Goal: Information Seeking & Learning: Understand process/instructions

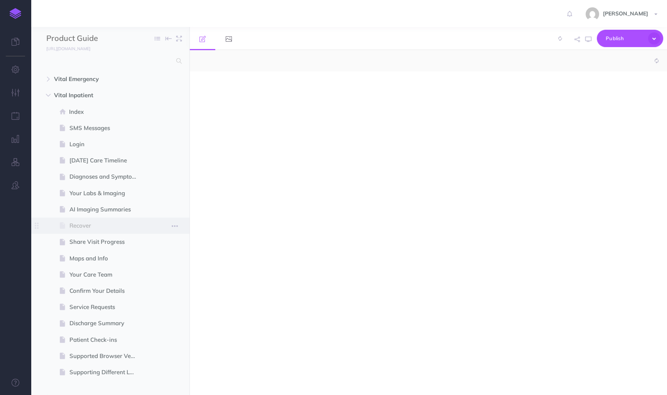
select select "null"
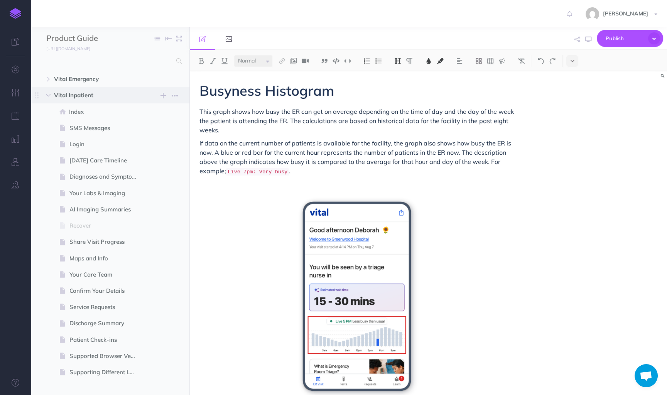
click at [75, 98] on span "Vital Inpatient" at bounding box center [94, 95] width 80 height 9
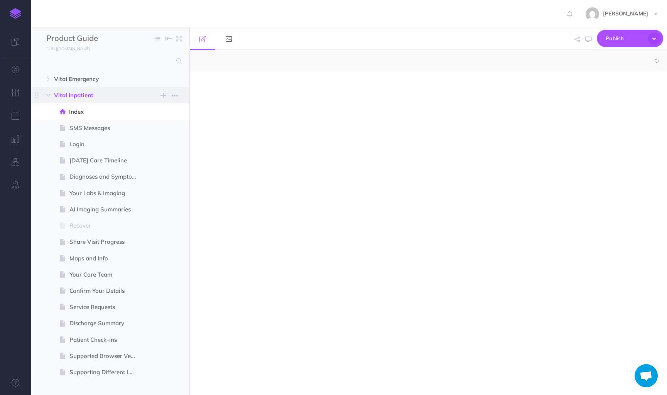
select select "null"
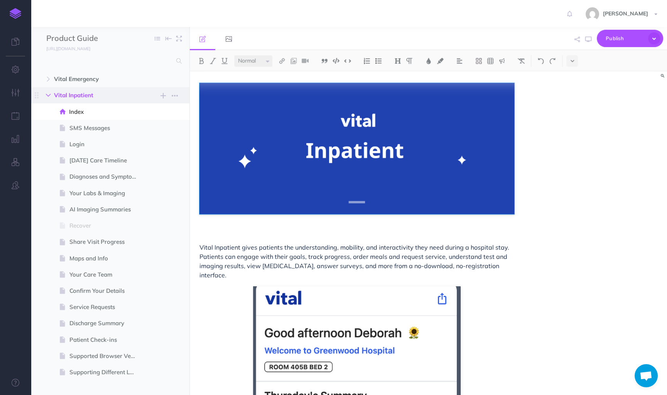
click at [51, 94] on icon "button" at bounding box center [48, 95] width 5 height 5
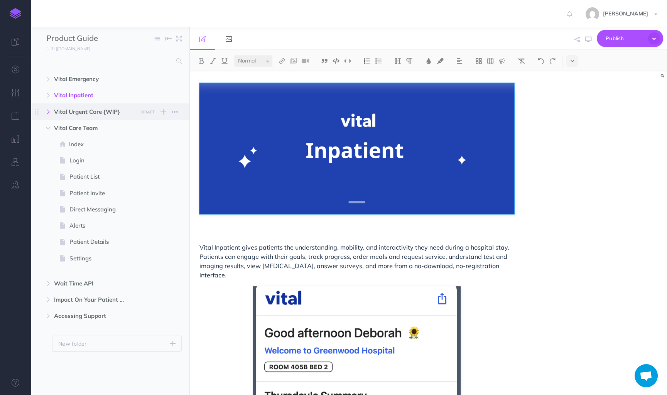
click at [50, 110] on icon "button" at bounding box center [48, 112] width 5 height 5
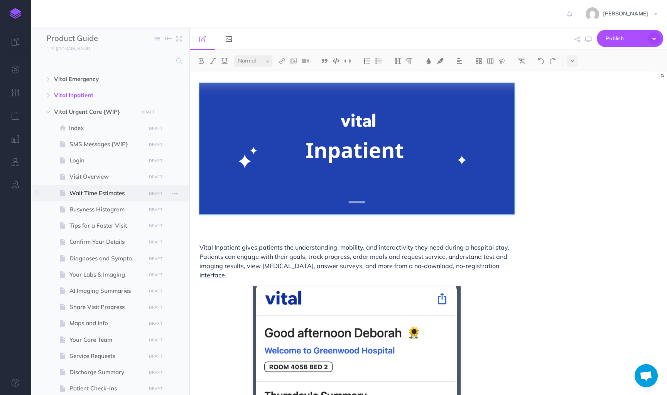
click at [91, 189] on span "Wait Time Estimates" at bounding box center [106, 193] width 74 height 9
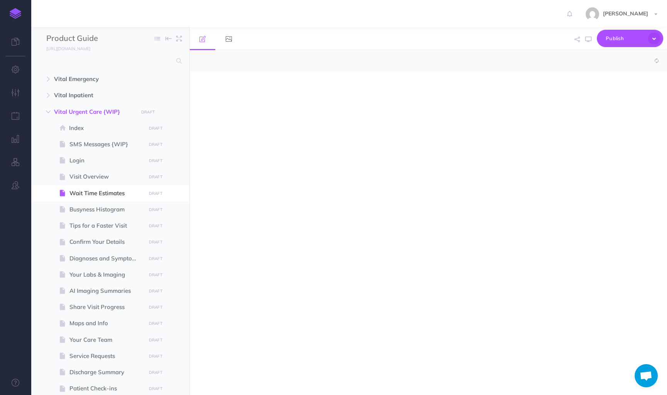
select select "null"
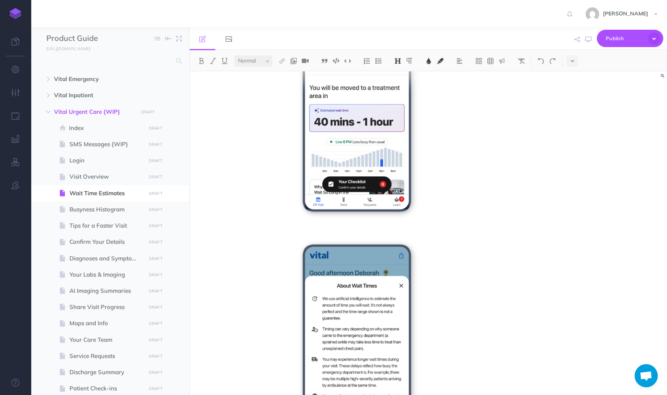
scroll to position [402, 0]
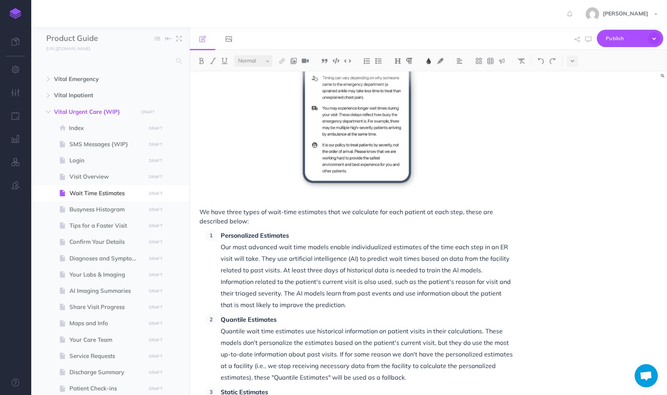
drag, startPoint x: 262, startPoint y: 221, endPoint x: 256, endPoint y: 220, distance: 5.9
click at [256, 220] on p "We have three types of wait-time estimates that we calculate for each patient a…" at bounding box center [357, 216] width 315 height 19
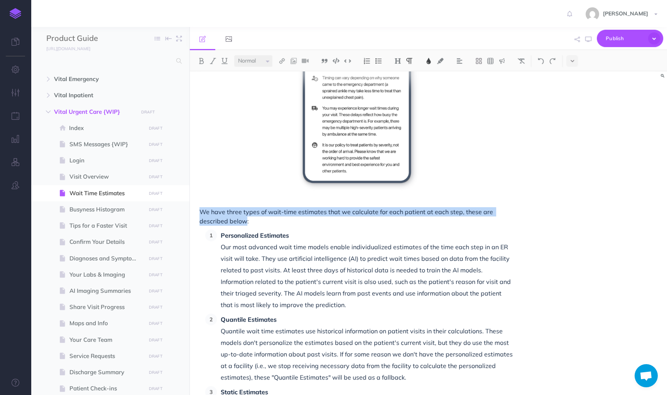
drag, startPoint x: 246, startPoint y: 220, endPoint x: 203, endPoint y: 213, distance: 43.9
click at [203, 213] on span "We have three types of wait-time estimates that we calculate for each patient a…" at bounding box center [347, 216] width 295 height 17
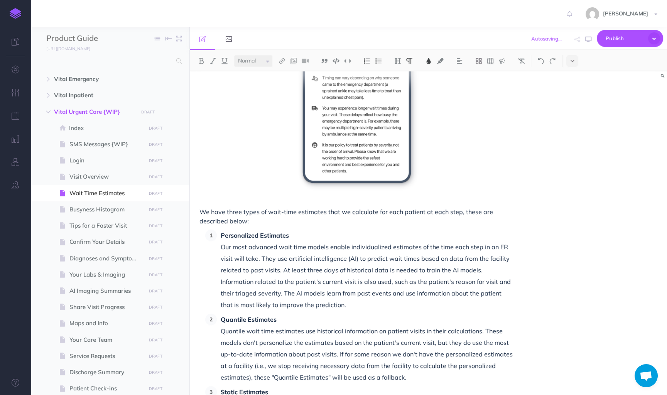
click at [247, 223] on span "We have three types of wait-time estimates that we calculate for each patient a…" at bounding box center [347, 216] width 295 height 17
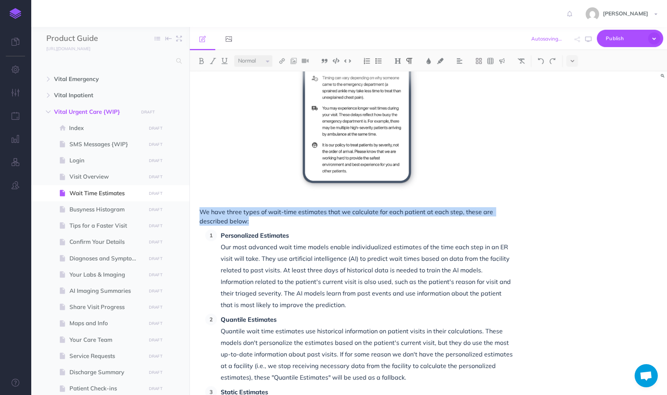
click at [247, 223] on span "We have three types of wait-time estimates that we calculate for each patient a…" at bounding box center [347, 216] width 295 height 17
drag, startPoint x: 248, startPoint y: 218, endPoint x: 198, endPoint y: 212, distance: 49.8
click at [198, 212] on div "Wait Time and Treatment Time Estimates For each visit step we provide an estima…" at bounding box center [357, 180] width 334 height 1021
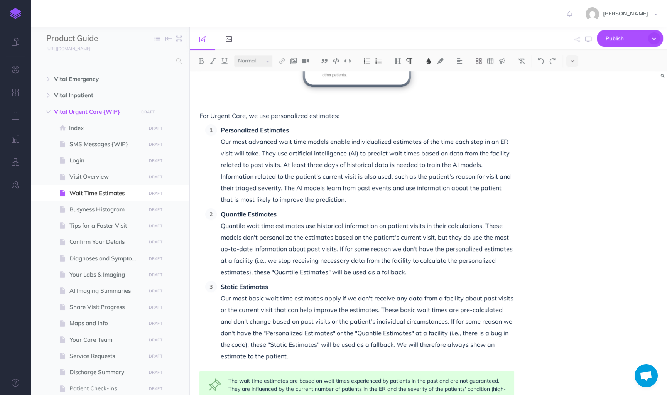
scroll to position [519, 0]
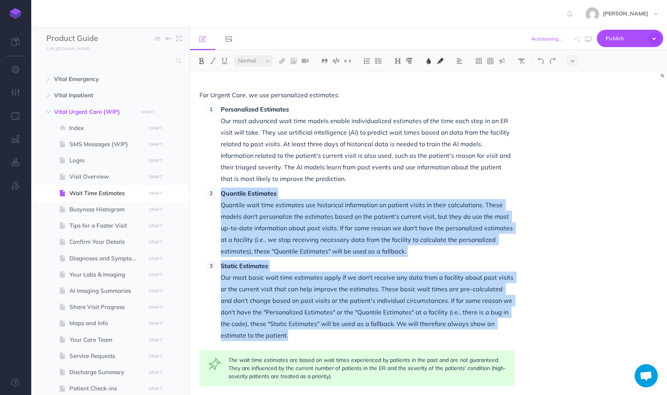
drag, startPoint x: 274, startPoint y: 339, endPoint x: 215, endPoint y: 191, distance: 159.8
click at [214, 191] on ol "Personalized Estimates Our most advanced wait time models enable individualized…" at bounding box center [359, 222] width 309 height 238
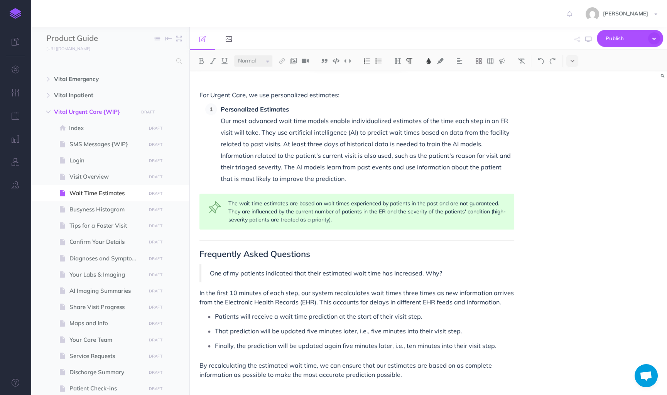
scroll to position [531, 0]
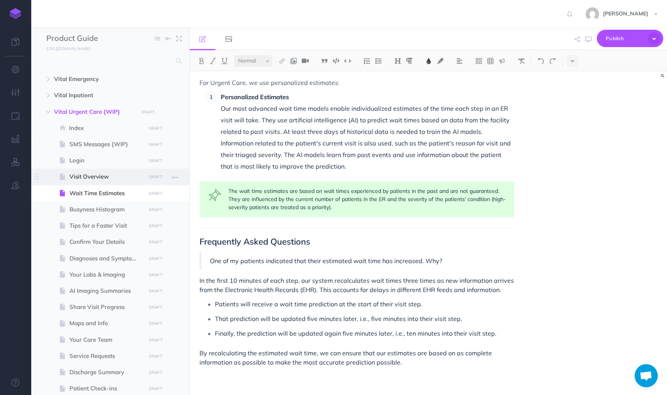
click at [110, 177] on span "Visit Overview" at bounding box center [106, 176] width 74 height 9
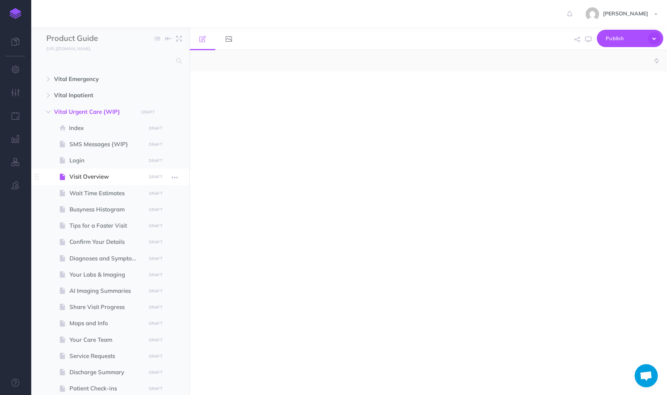
select select "null"
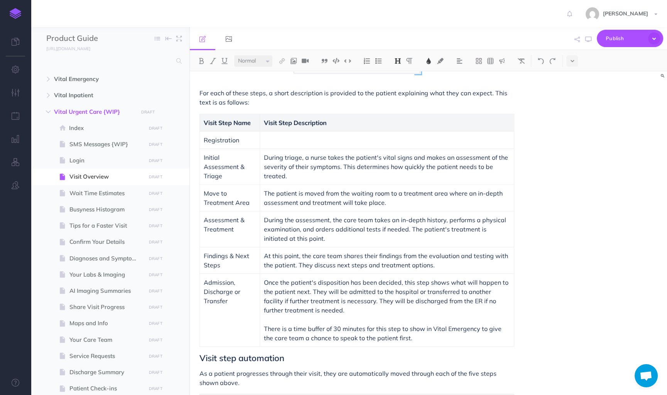
scroll to position [269, 0]
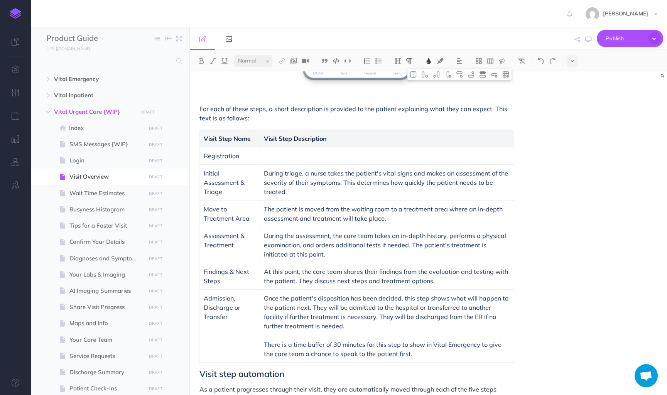
click at [239, 180] on span "Initial Assessment & Triage" at bounding box center [225, 182] width 42 height 26
drag, startPoint x: 205, startPoint y: 183, endPoint x: 235, endPoint y: 183, distance: 30.9
click at [236, 183] on span "Initial Assessment & Triage" at bounding box center [225, 182] width 42 height 26
drag, startPoint x: 239, startPoint y: 181, endPoint x: 244, endPoint y: 190, distance: 10.5
click at [244, 190] on p "Initial Assessment & Triage" at bounding box center [230, 183] width 52 height 28
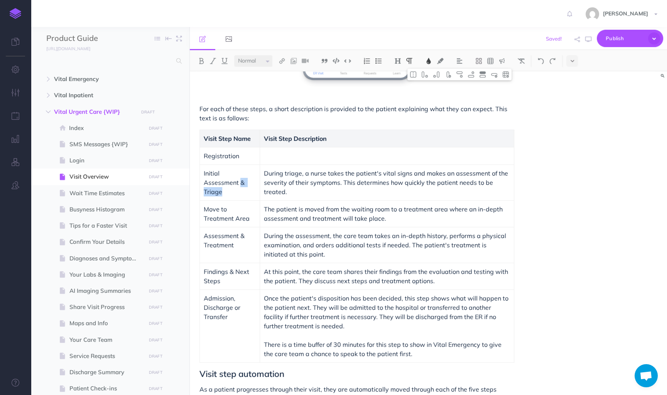
click at [236, 187] on p "Initial Assessment & Triage" at bounding box center [230, 183] width 52 height 28
drag, startPoint x: 230, startPoint y: 188, endPoint x: 241, endPoint y: 181, distance: 13.6
click at [241, 181] on p "Initial Assessment & Triage" at bounding box center [230, 183] width 52 height 28
drag, startPoint x: 250, startPoint y: 218, endPoint x: 202, endPoint y: 208, distance: 48.6
click at [202, 208] on td "Move to Treatment Area" at bounding box center [230, 213] width 60 height 27
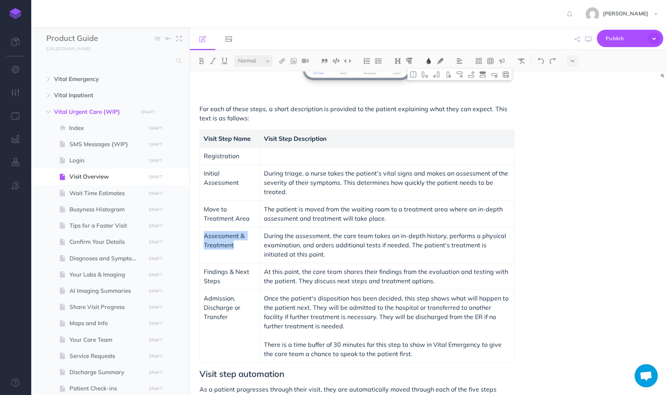
drag, startPoint x: 240, startPoint y: 248, endPoint x: 204, endPoint y: 235, distance: 38.6
click at [204, 235] on p "Assessment & Treatment" at bounding box center [230, 240] width 52 height 19
copy span "Assessment & Treatment"
drag, startPoint x: 250, startPoint y: 216, endPoint x: 201, endPoint y: 207, distance: 49.8
click at [201, 207] on td "Move to Treatment Area" at bounding box center [230, 213] width 60 height 27
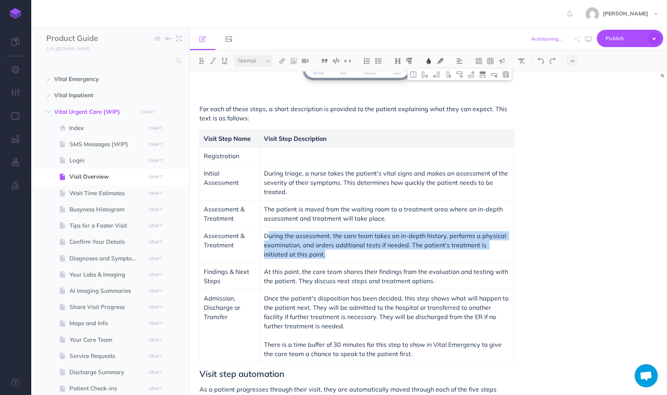
copy span "uring the assessment, the care team takes an in-depth history, performs a physi…"
copy span "During the assessment, the care team takes an in-depth history, performs a phys…"
drag, startPoint x: 305, startPoint y: 253, endPoint x: 264, endPoint y: 234, distance: 45.1
click at [264, 234] on p "During the assessment, the care team takes an in-depth history, performs a phys…" at bounding box center [387, 245] width 246 height 28
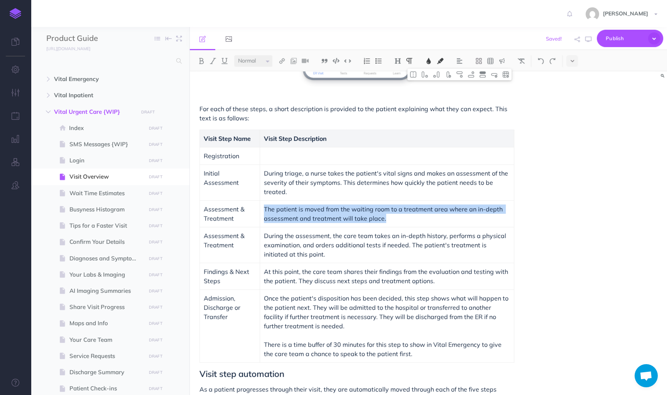
drag, startPoint x: 386, startPoint y: 217, endPoint x: 262, endPoint y: 207, distance: 123.9
click at [262, 207] on td "The patient is moved from the waiting room to a treatment area where an in-dept…" at bounding box center [387, 213] width 254 height 27
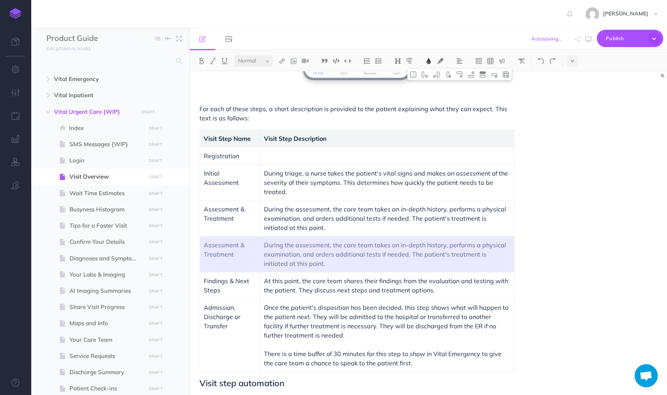
drag, startPoint x: 308, startPoint y: 263, endPoint x: 211, endPoint y: 248, distance: 98.4
click at [211, 248] on tr "Assessment & Treatment During the assessment, the care team takes an in-depth h…" at bounding box center [357, 254] width 315 height 36
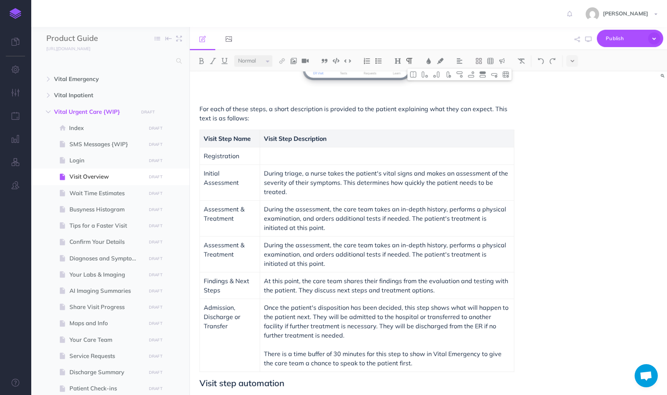
click at [247, 157] on p "Registration" at bounding box center [230, 155] width 52 height 9
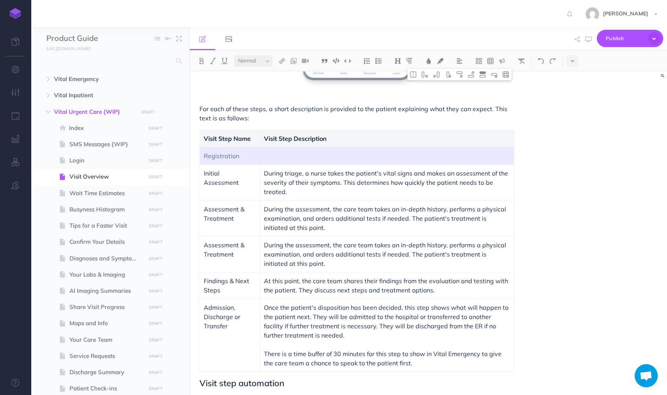
drag, startPoint x: 283, startPoint y: 160, endPoint x: 219, endPoint y: 158, distance: 63.3
click at [219, 158] on tr "Registration" at bounding box center [357, 155] width 315 height 17
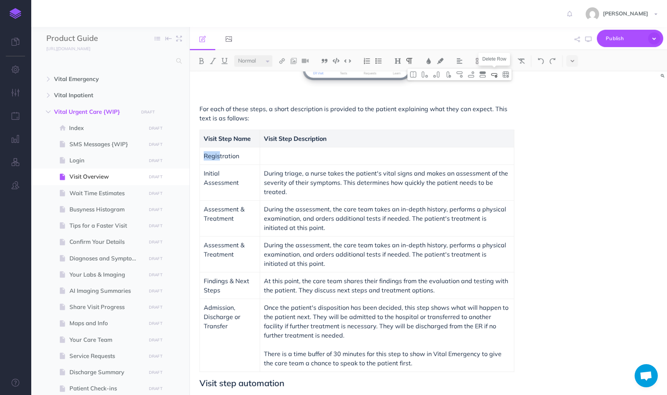
click at [494, 73] on img at bounding box center [494, 74] width 7 height 6
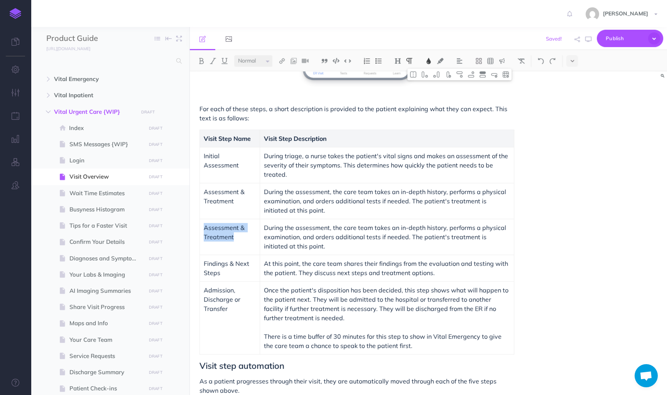
drag, startPoint x: 243, startPoint y: 235, endPoint x: 203, endPoint y: 225, distance: 40.9
click at [203, 225] on td "Assessment & Treatment" at bounding box center [230, 237] width 60 height 36
click at [286, 232] on p "During the assessment, the care team takes an in-depth history, performs a phys…" at bounding box center [387, 237] width 246 height 28
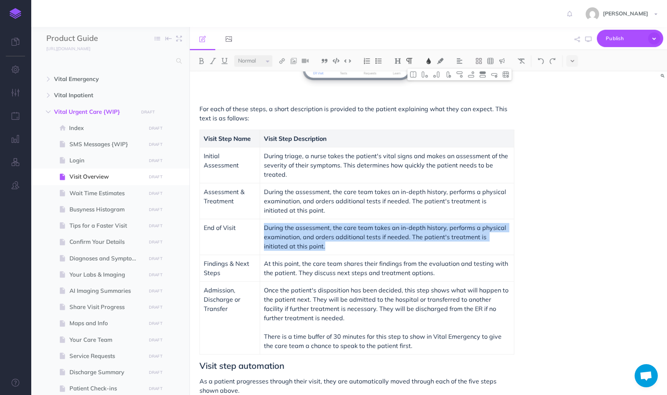
drag, startPoint x: 313, startPoint y: 247, endPoint x: 265, endPoint y: 227, distance: 52.4
click at [265, 227] on p "During the assessment, the care team takes an in-depth history, performs a phys…" at bounding box center [387, 237] width 246 height 28
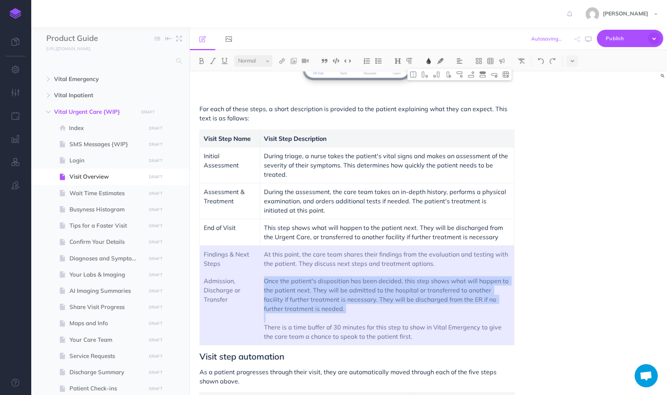
drag, startPoint x: 202, startPoint y: 254, endPoint x: 330, endPoint y: 317, distance: 142.2
click at [330, 317] on tbody "Visit Step Name Visit Step Description Initial Assessment During triage, a nurs…" at bounding box center [357, 237] width 315 height 215
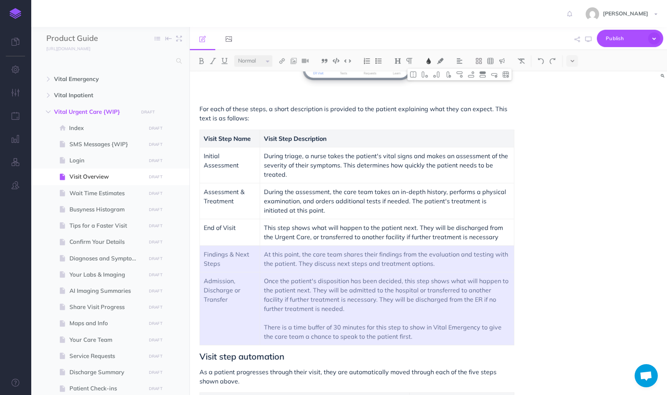
click at [322, 321] on p at bounding box center [387, 317] width 246 height 9
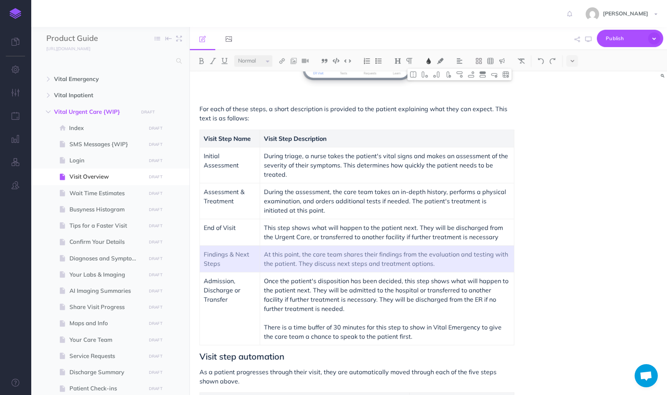
drag, startPoint x: 443, startPoint y: 262, endPoint x: 213, endPoint y: 254, distance: 230.5
click at [213, 254] on tr "Findings & Next Steps At this point, the care team shares their findings from t…" at bounding box center [357, 258] width 315 height 27
click at [497, 77] on img at bounding box center [494, 74] width 7 height 6
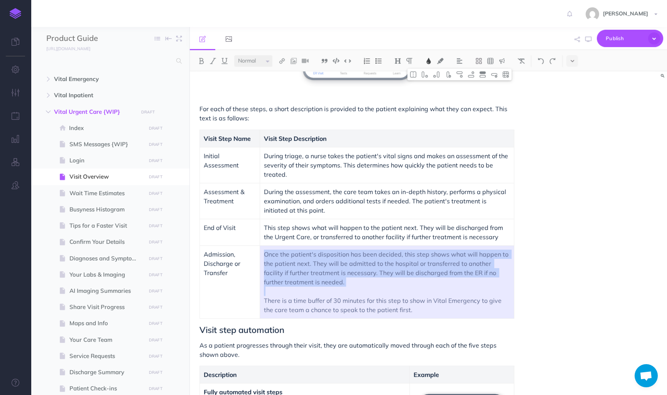
drag, startPoint x: 431, startPoint y: 312, endPoint x: 269, endPoint y: 298, distance: 162.7
click at [269, 298] on p "There is a time buffer of 30 minutes for this step to show in Vital Emergency t…" at bounding box center [387, 305] width 246 height 19
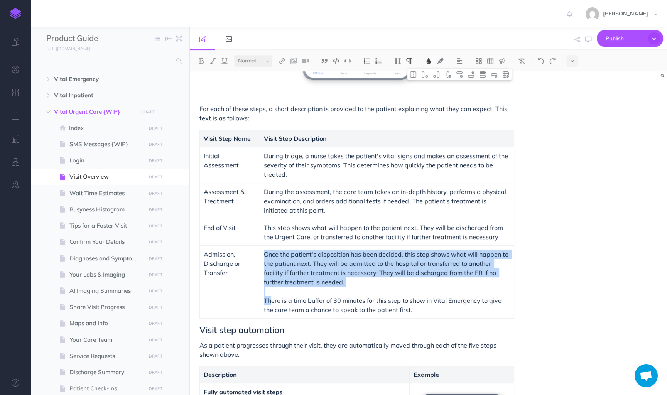
click at [269, 298] on span "There is a time buffer of 30 minutes for this step to show in Vital Emergency t…" at bounding box center [383, 305] width 239 height 17
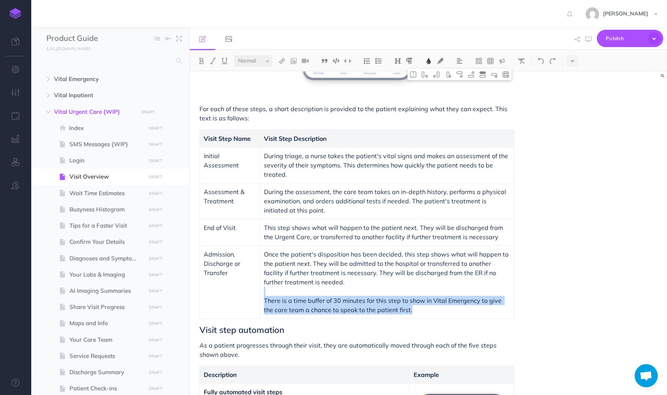
drag, startPoint x: 264, startPoint y: 290, endPoint x: 412, endPoint y: 311, distance: 149.3
click at [412, 310] on td "Once the patient's disposition has been decided, this step shows what will happ…" at bounding box center [387, 281] width 254 height 73
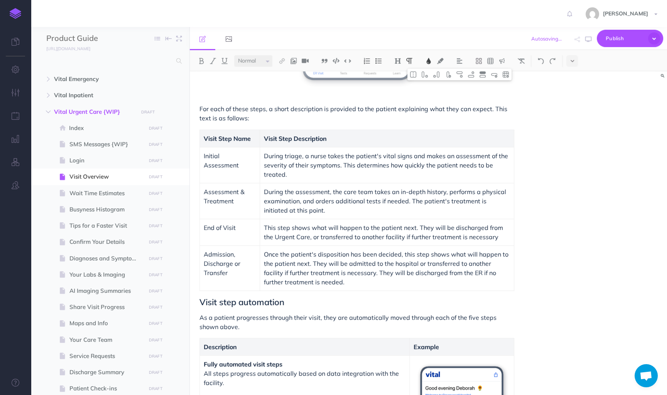
click at [200, 301] on span "Visit step automation" at bounding box center [242, 302] width 85 height 11
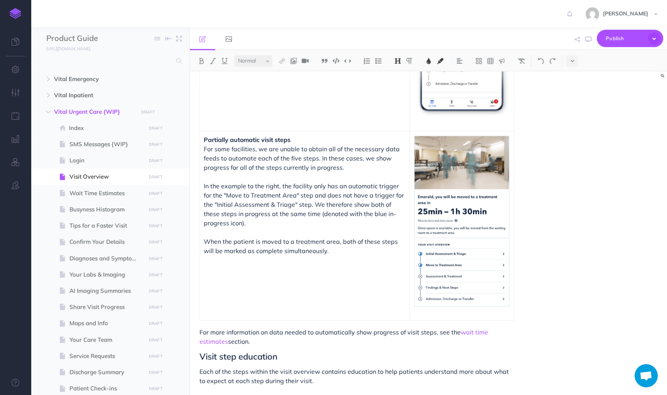
scroll to position [884, 0]
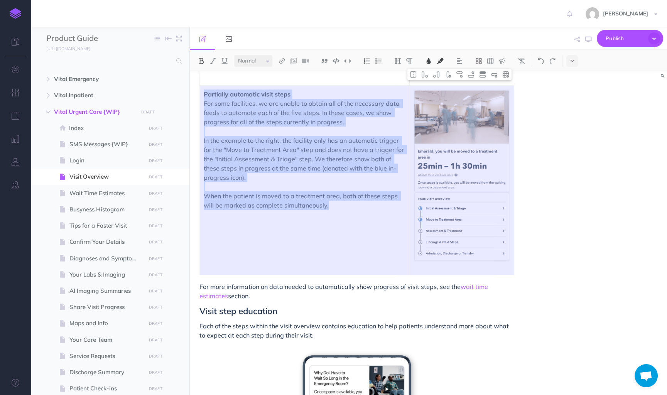
drag, startPoint x: 499, startPoint y: 269, endPoint x: 311, endPoint y: 147, distance: 224.5
click at [311, 147] on tr "Partially automatic visit steps For some facilities, we are unable to obtain al…" at bounding box center [357, 180] width 315 height 190
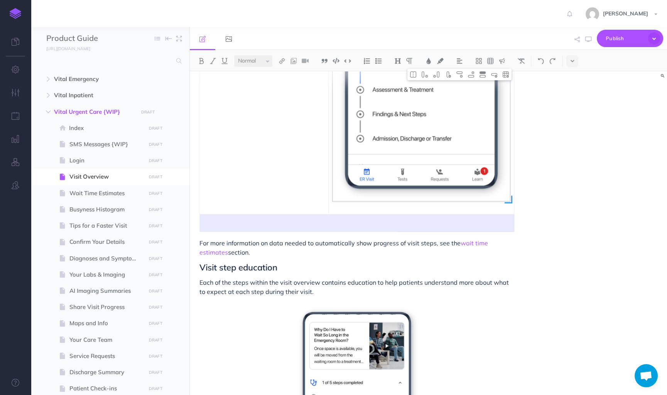
scroll to position [1063, 0]
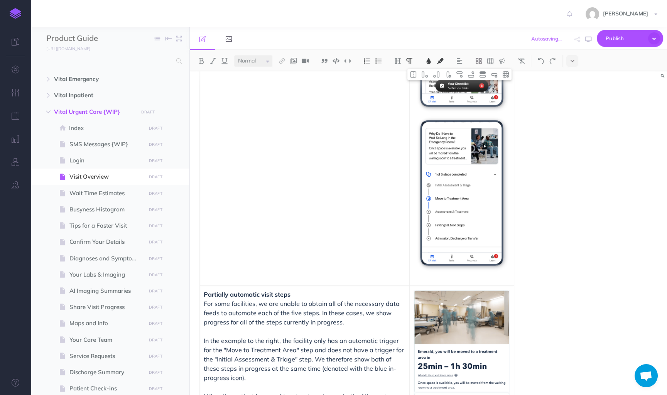
click at [369, 190] on td "Fully automated visit steps All steps progress automatically based on data inte…" at bounding box center [305, 118] width 210 height 335
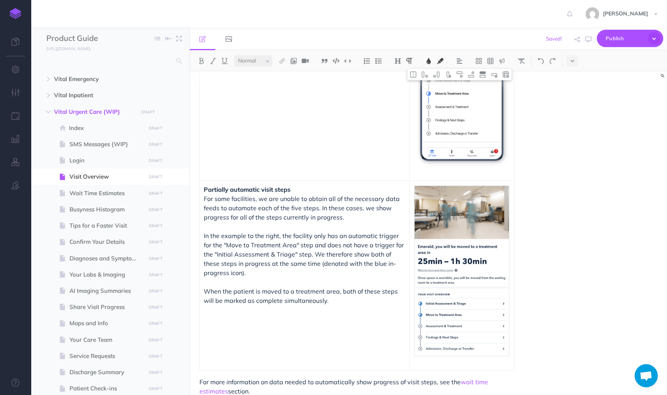
scroll to position [800, 0]
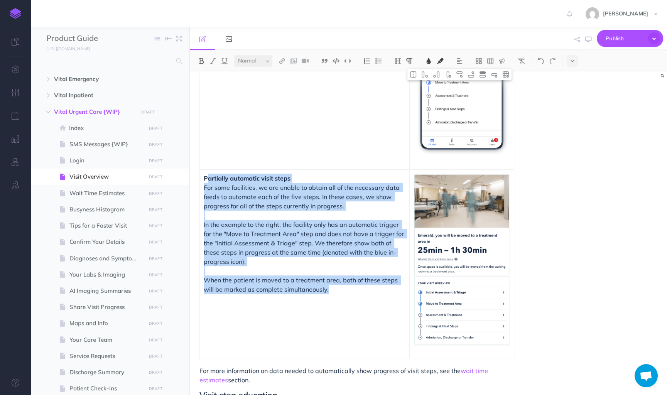
drag, startPoint x: 206, startPoint y: 181, endPoint x: 341, endPoint y: 292, distance: 174.9
click at [341, 292] on td "Partially automatic visit steps For some facilities, we are unable to obtain al…" at bounding box center [305, 264] width 210 height 190
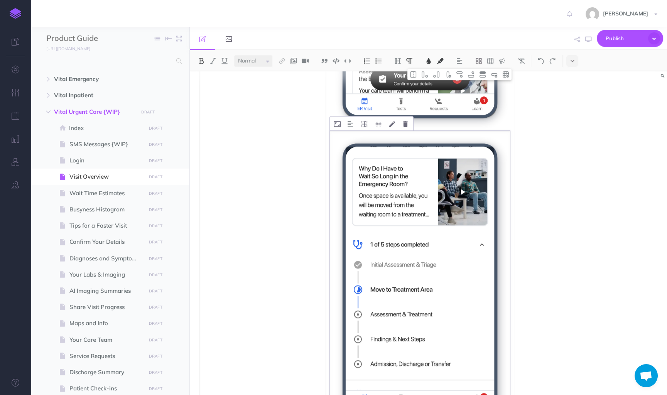
scroll to position [713, 0]
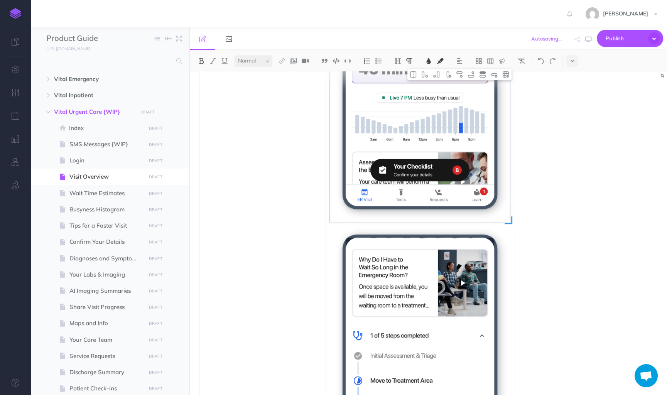
click at [335, 218] on img at bounding box center [420, 73] width 180 height 297
click at [336, 218] on icon at bounding box center [337, 215] width 7 height 6
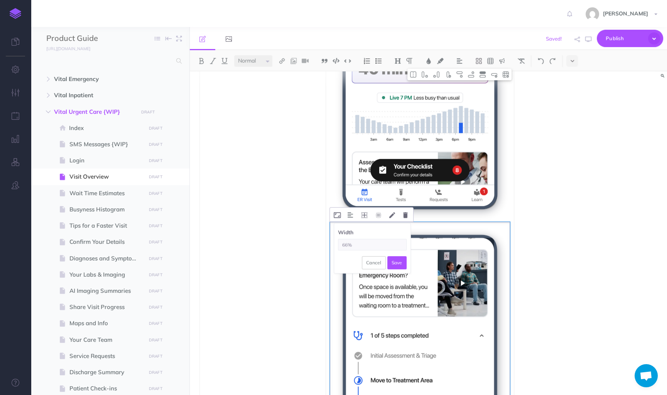
type input "66%"
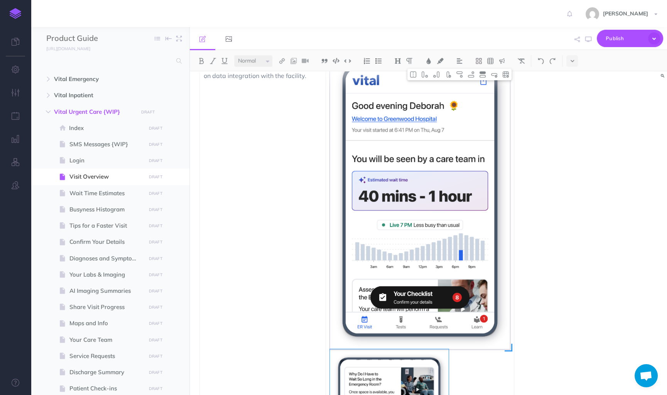
scroll to position [481, 0]
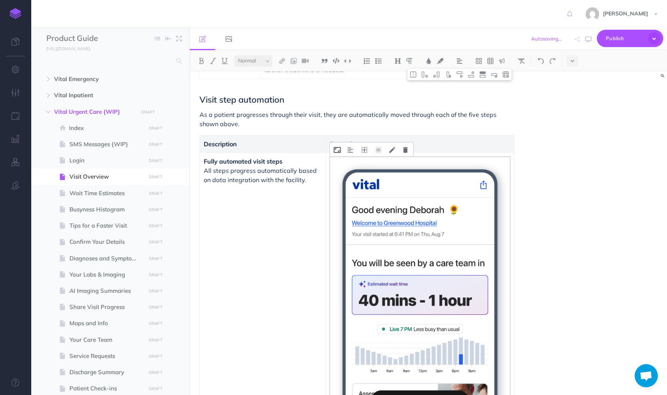
click at [337, 148] on icon at bounding box center [337, 150] width 7 height 6
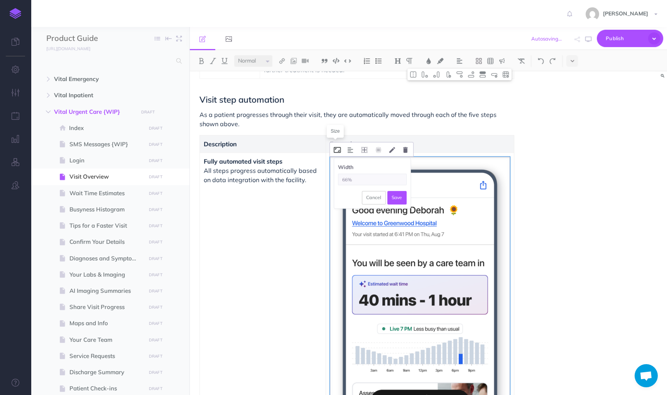
type input "66%"
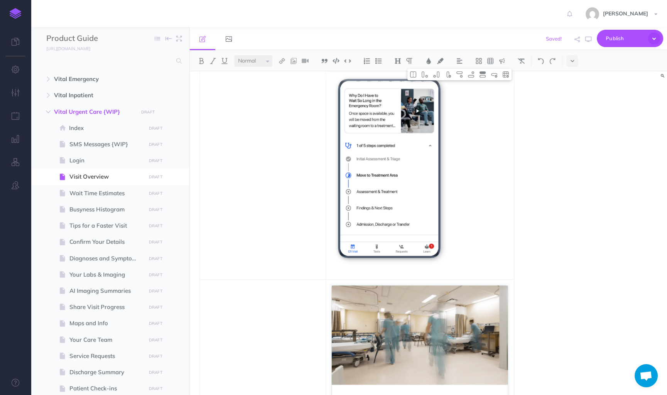
scroll to position [846, 0]
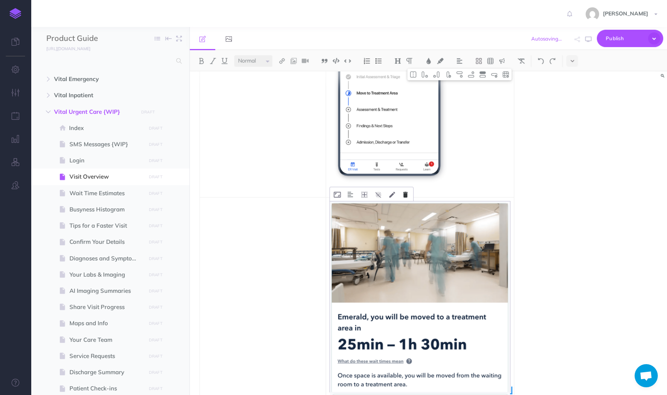
click at [403, 197] on icon at bounding box center [405, 195] width 5 height 6
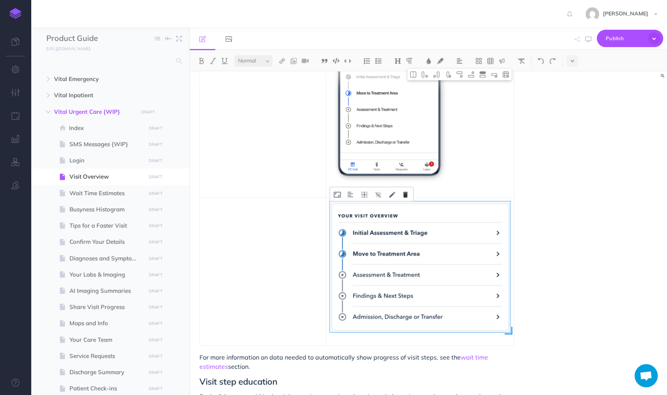
click at [404, 198] on icon at bounding box center [405, 195] width 5 height 6
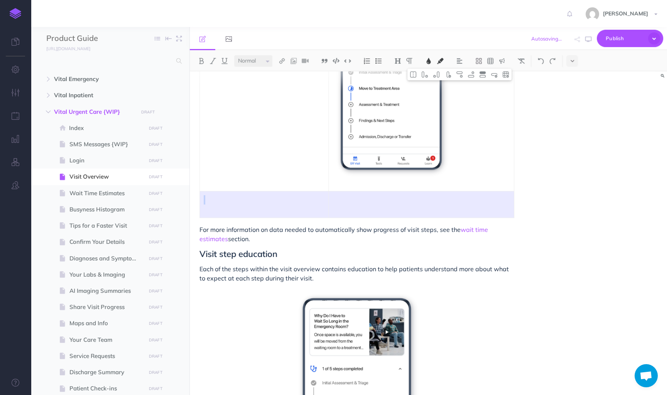
drag, startPoint x: 402, startPoint y: 209, endPoint x: 272, endPoint y: 208, distance: 130.1
click at [272, 208] on tr at bounding box center [357, 204] width 315 height 27
click at [496, 75] on img at bounding box center [494, 74] width 7 height 6
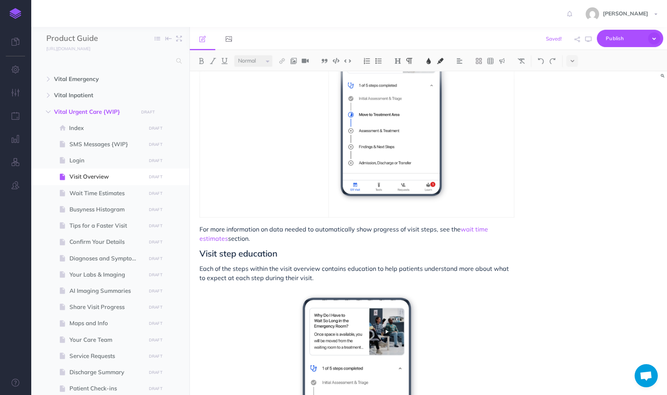
scroll to position [819, 0]
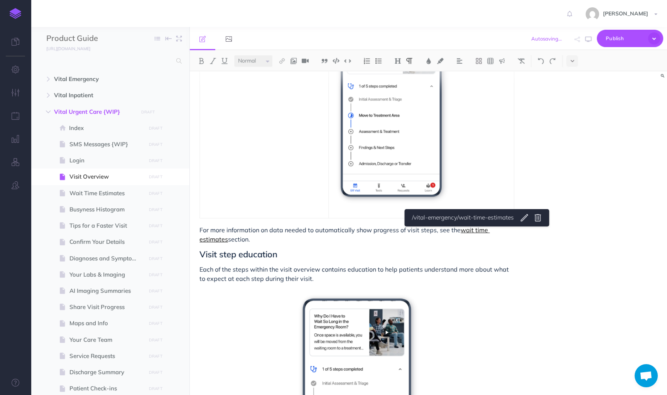
click at [476, 234] on link "wait time estimates" at bounding box center [345, 234] width 290 height 17
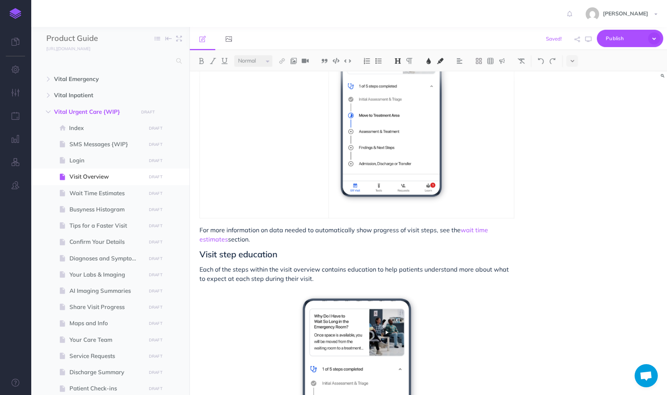
click at [456, 254] on h2 "Visit step education" at bounding box center [357, 254] width 315 height 9
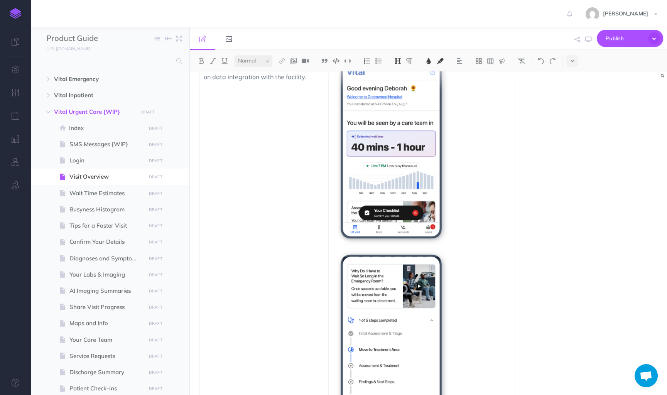
scroll to position [570, 0]
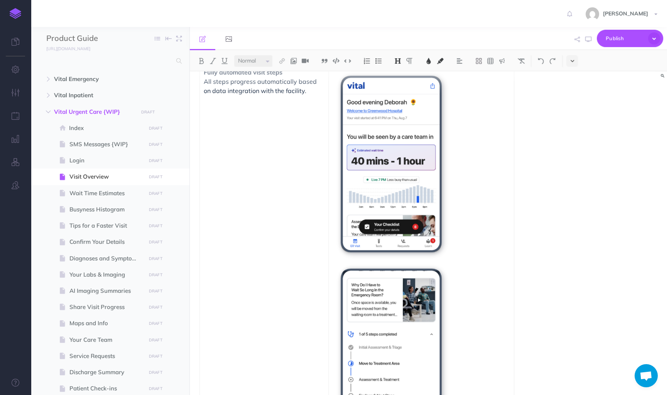
click at [570, 57] on button at bounding box center [573, 61] width 12 height 12
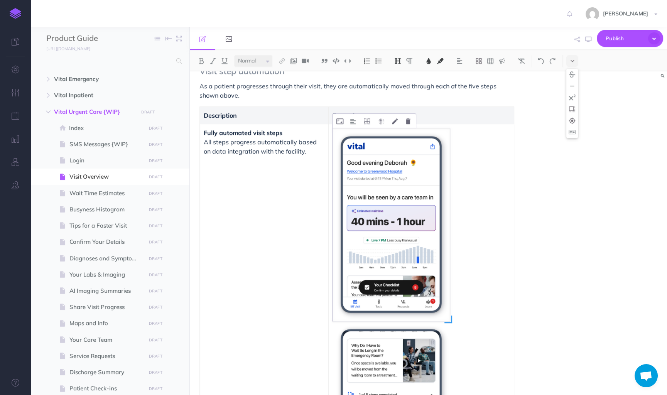
scroll to position [509, 0]
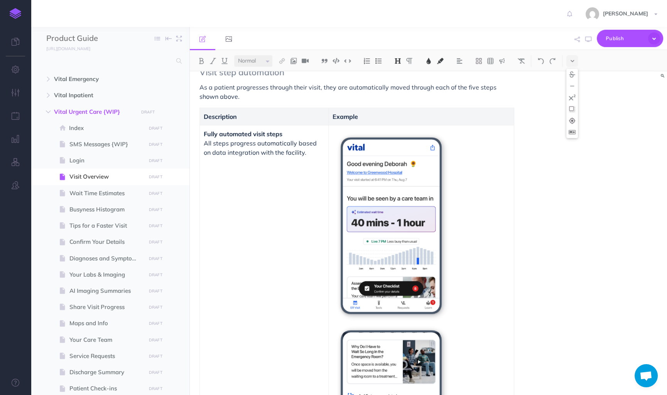
click at [568, 131] on button at bounding box center [573, 133] width 12 height 12
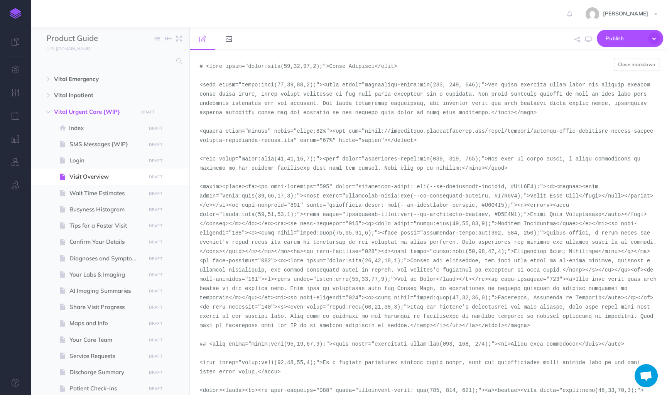
scroll to position [205, 0]
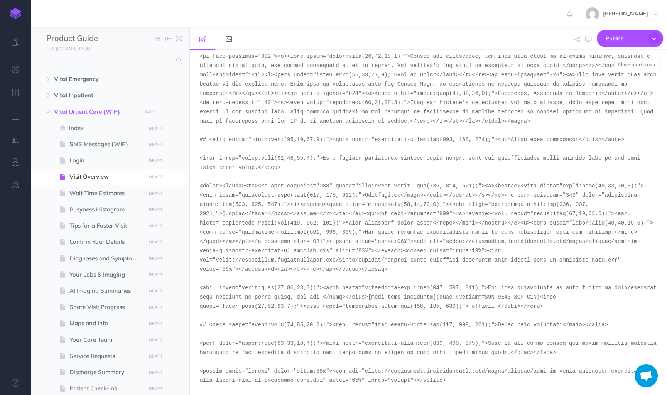
drag, startPoint x: 448, startPoint y: 241, endPoint x: 330, endPoint y: 250, distance: 118.4
click at [330, 250] on textarea at bounding box center [428, 222] width 477 height 345
paste textarea "portrait-light-version-2-urgent-care-initial"
drag, startPoint x: 216, startPoint y: 260, endPoint x: 619, endPoint y: 261, distance: 403.3
click at [619, 261] on textarea at bounding box center [428, 222] width 477 height 345
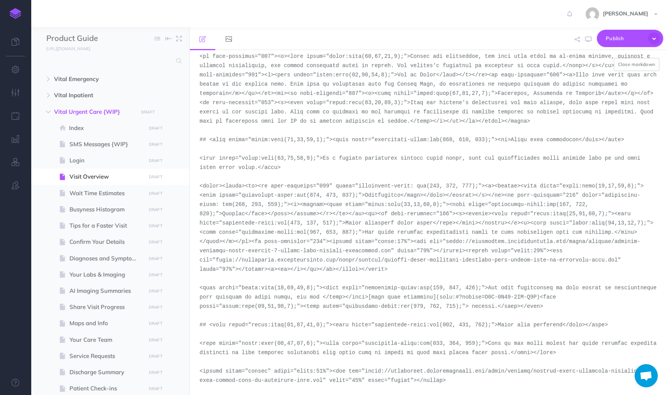
paste textarea "portrait-light-version-2-urgent-care-initial-assessment-steps"
type textarea "# <span style="color:rgba(19,37,63,1);">Visit Overview</span> <span style="colo…"
click at [626, 62] on button "Close markdown" at bounding box center [637, 64] width 46 height 13
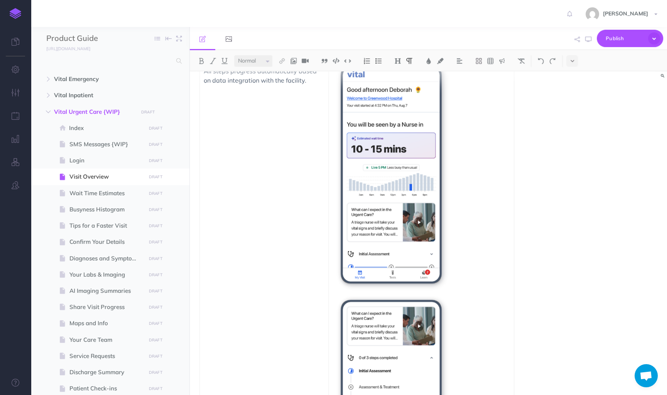
scroll to position [575, 0]
